Goal: Check status

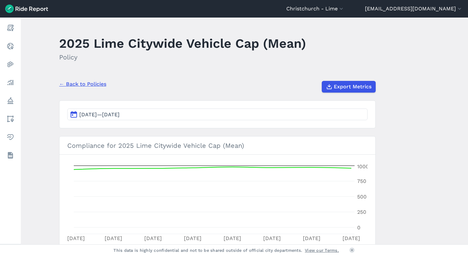
scroll to position [208, 0]
click at [234, 117] on button "[DATE]—[DATE]" at bounding box center [217, 114] width 300 height 12
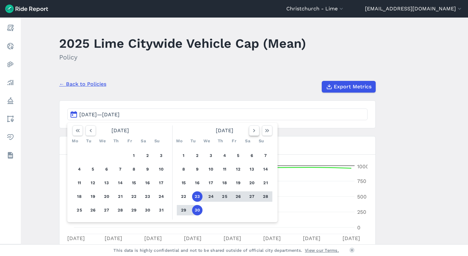
click at [249, 131] on button "button" at bounding box center [254, 130] width 10 height 10
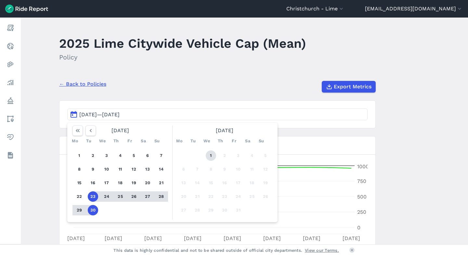
click at [208, 155] on button "1" at bounding box center [211, 155] width 10 height 10
click at [81, 193] on button "22" at bounding box center [79, 196] width 10 height 10
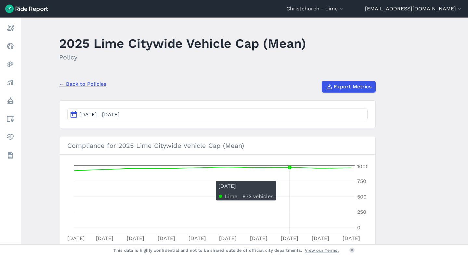
scroll to position [208, 0]
